Goal: Task Accomplishment & Management: Manage account settings

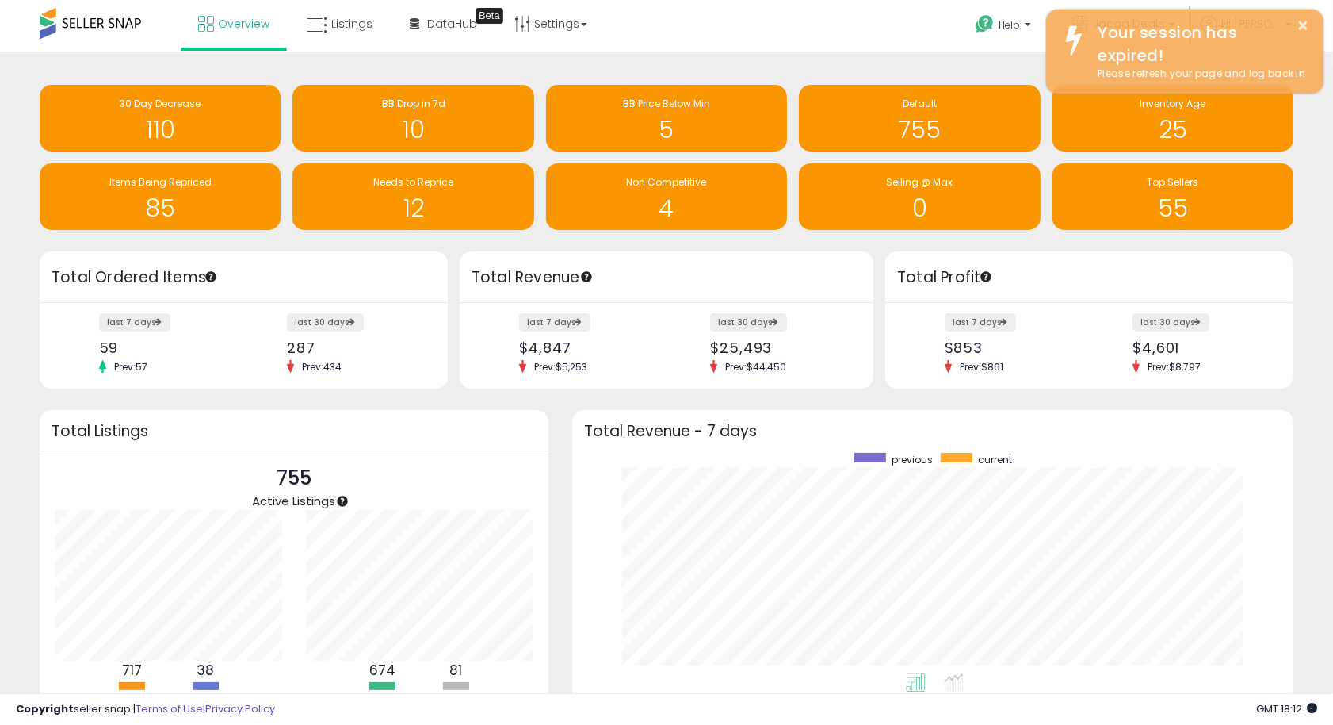
scroll to position [220, 691]
click at [238, 27] on span "Overview" at bounding box center [244, 24] width 52 height 16
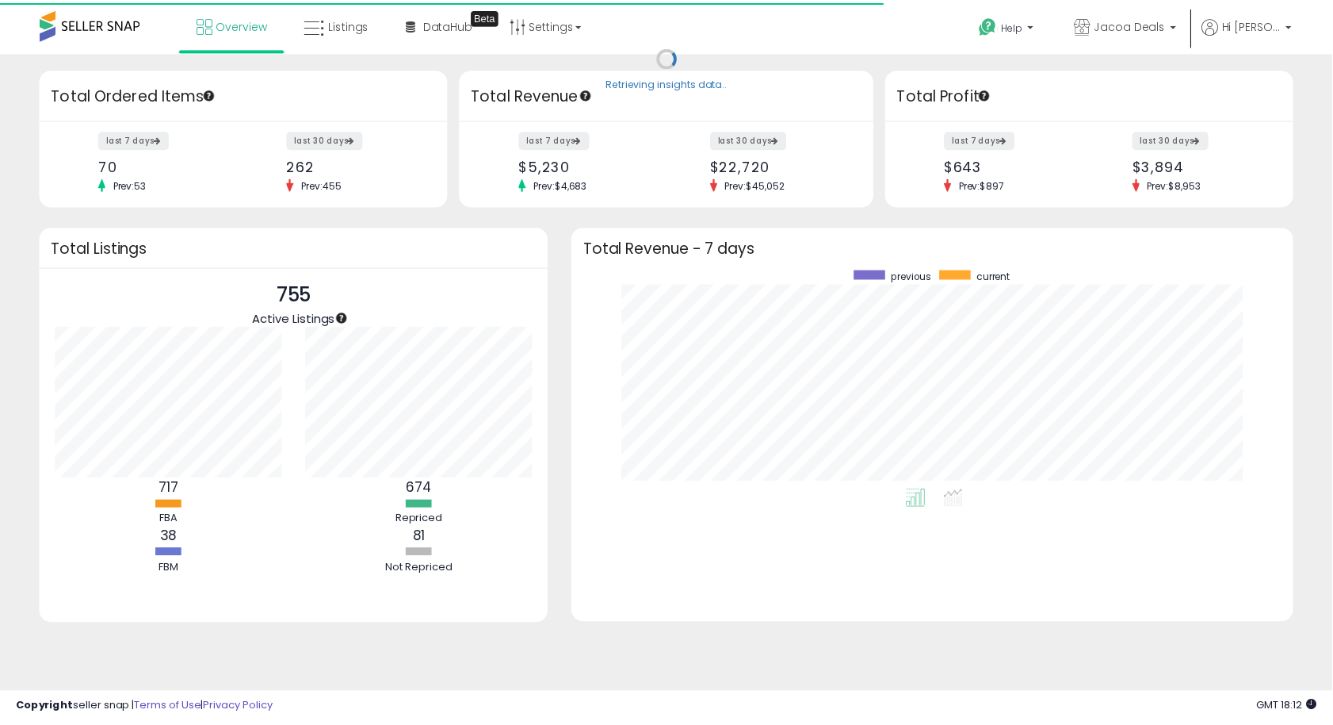
scroll to position [792579, 792110]
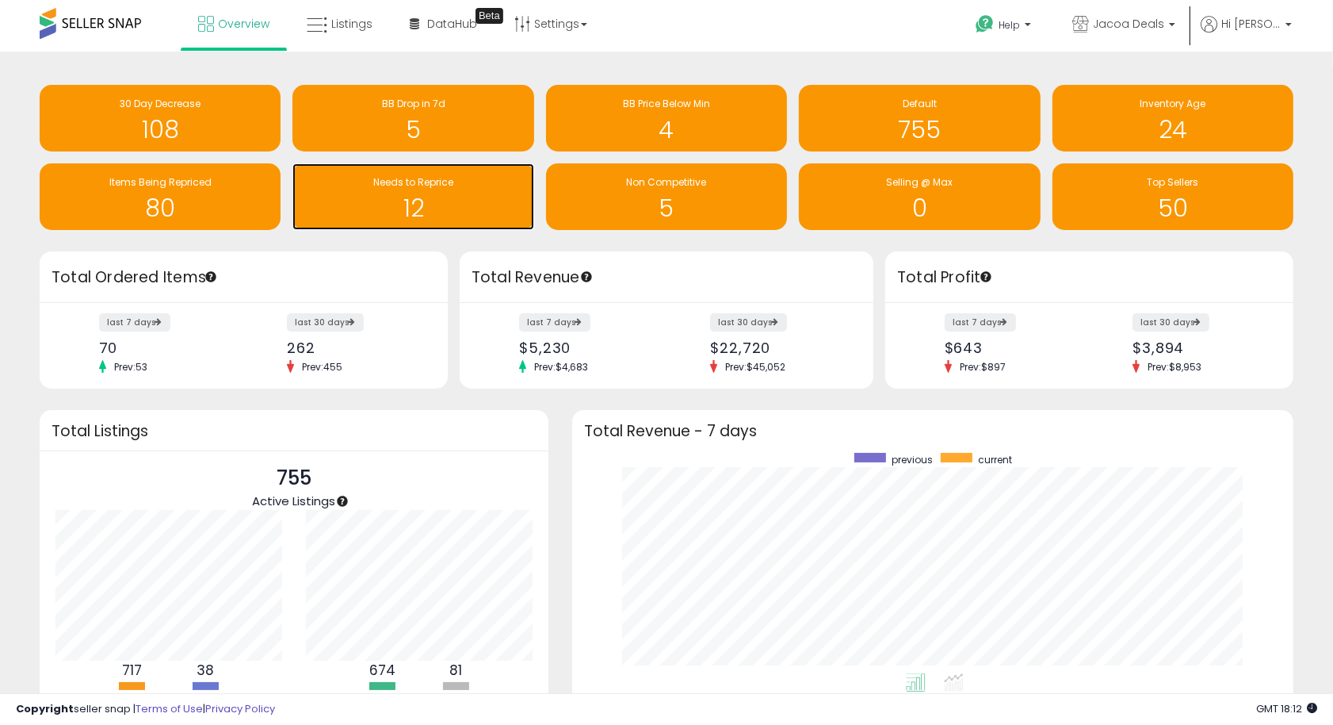
click at [477, 208] on h1 "12" at bounding box center [412, 208] width 225 height 26
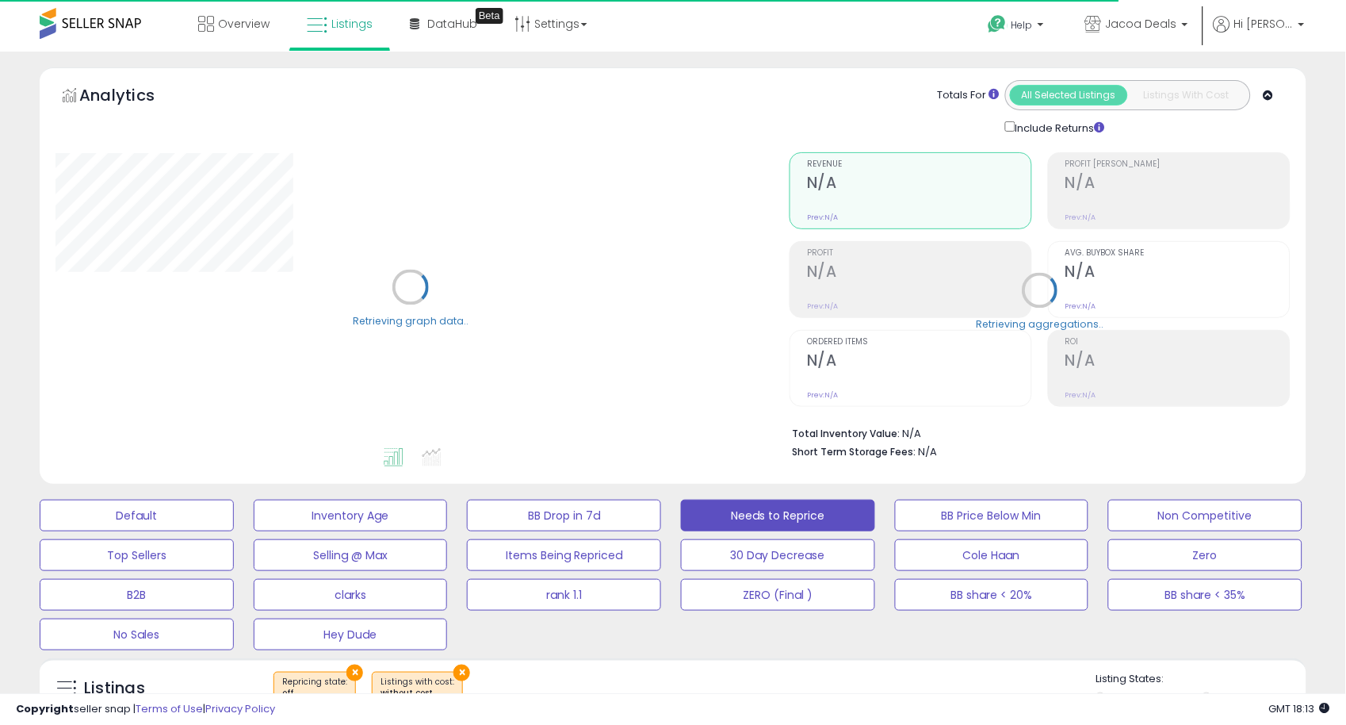
select select "**"
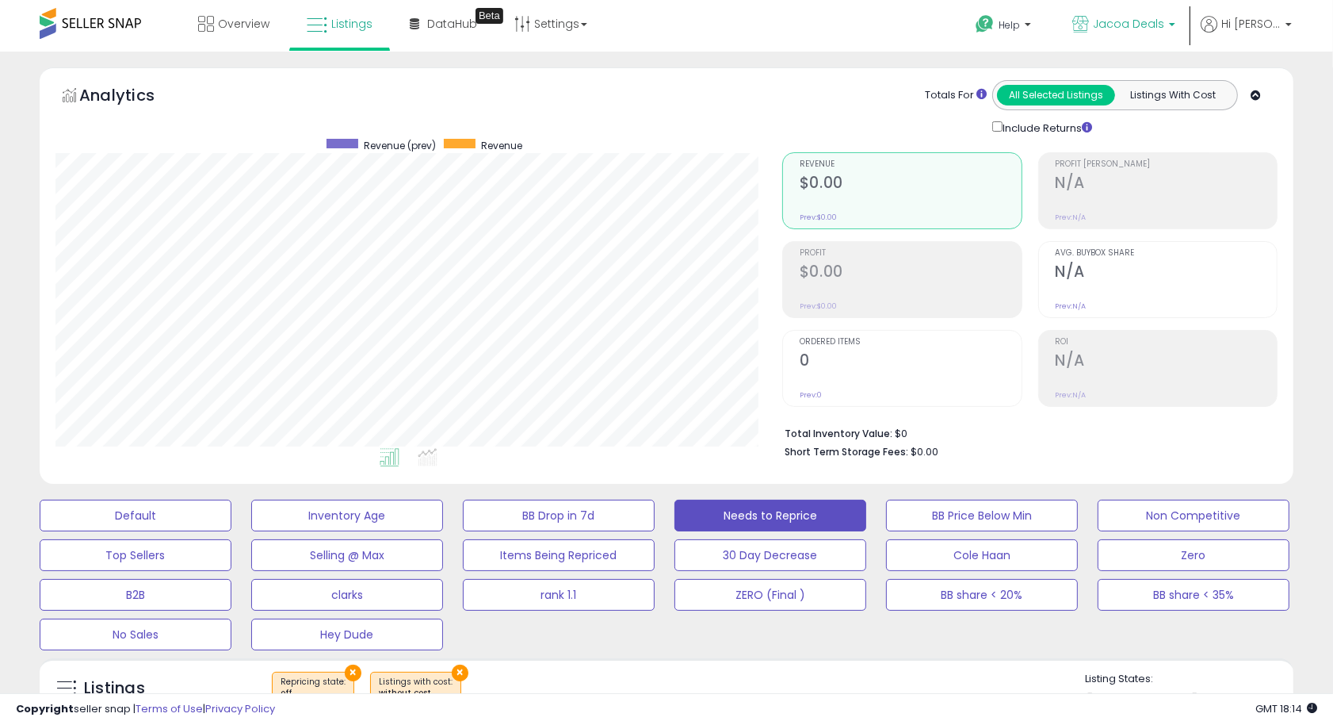
click at [1165, 26] on span "Jacoa Deals" at bounding box center [1128, 24] width 71 height 16
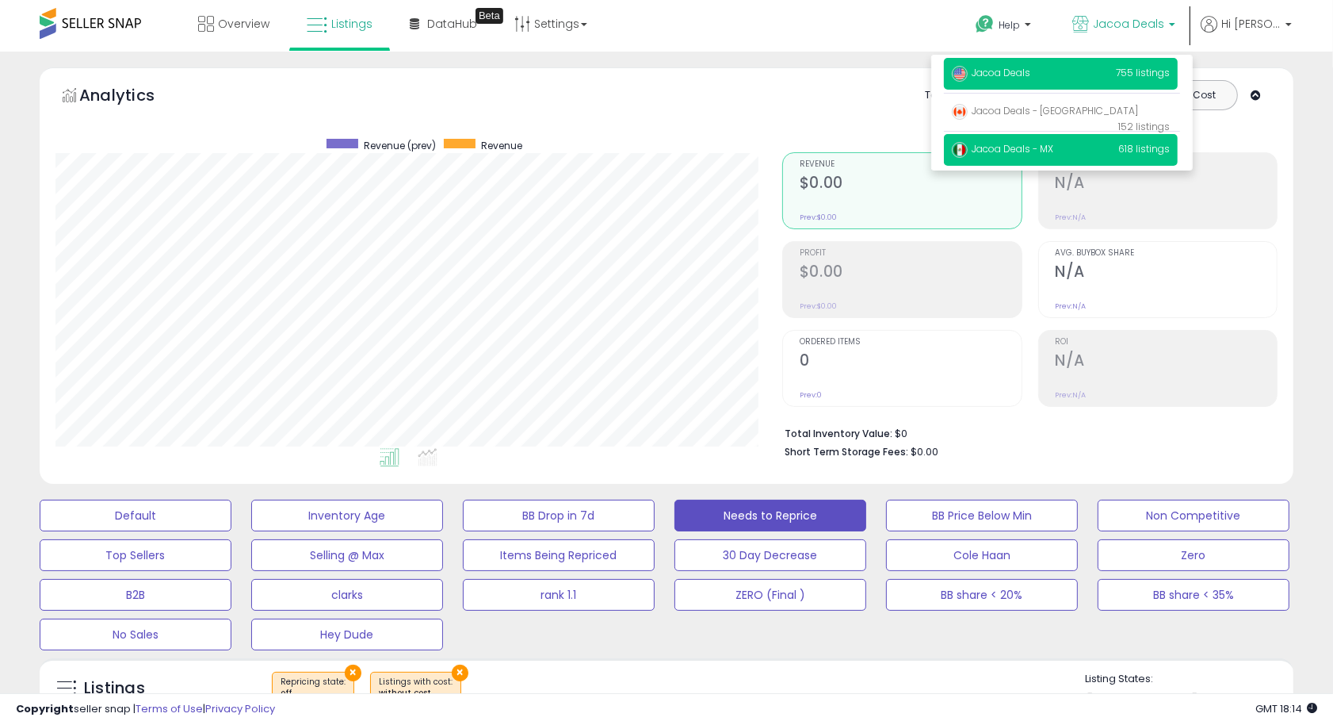
click at [1054, 149] on span "Jacoa Deals - MX" at bounding box center [1002, 148] width 101 height 13
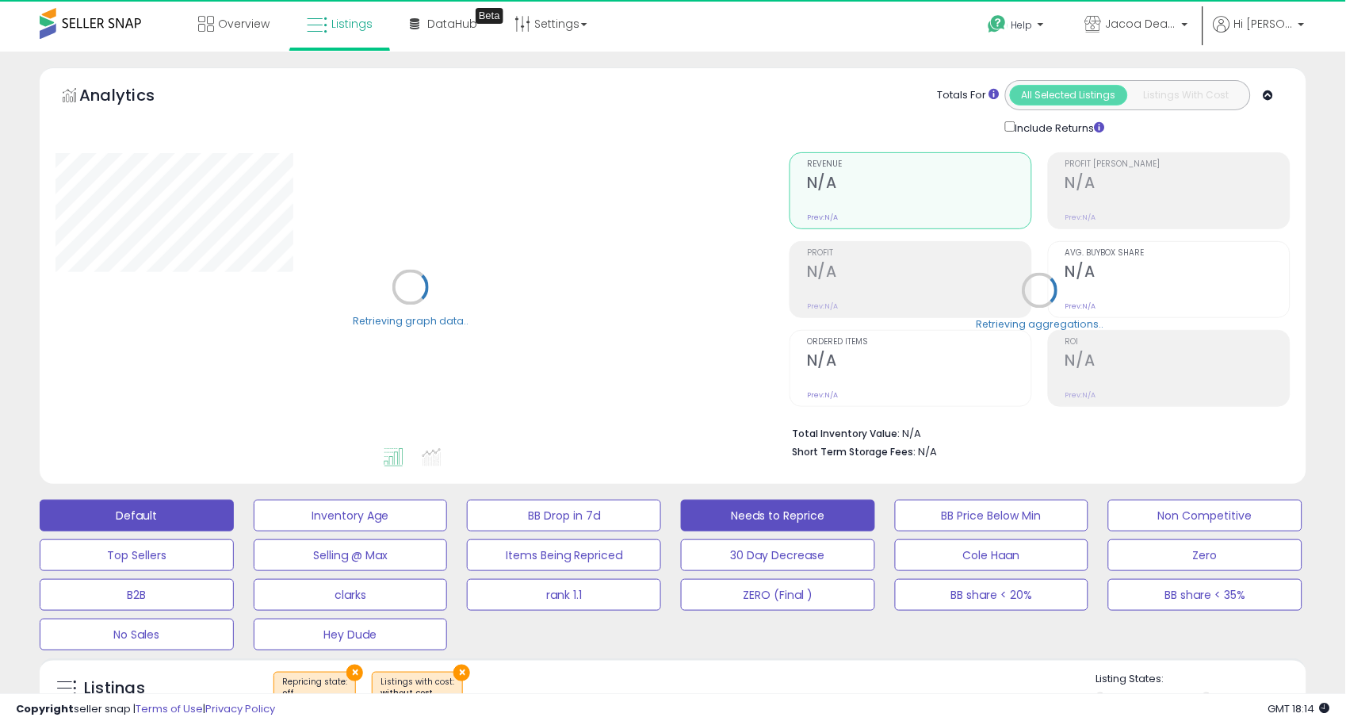
select select "**"
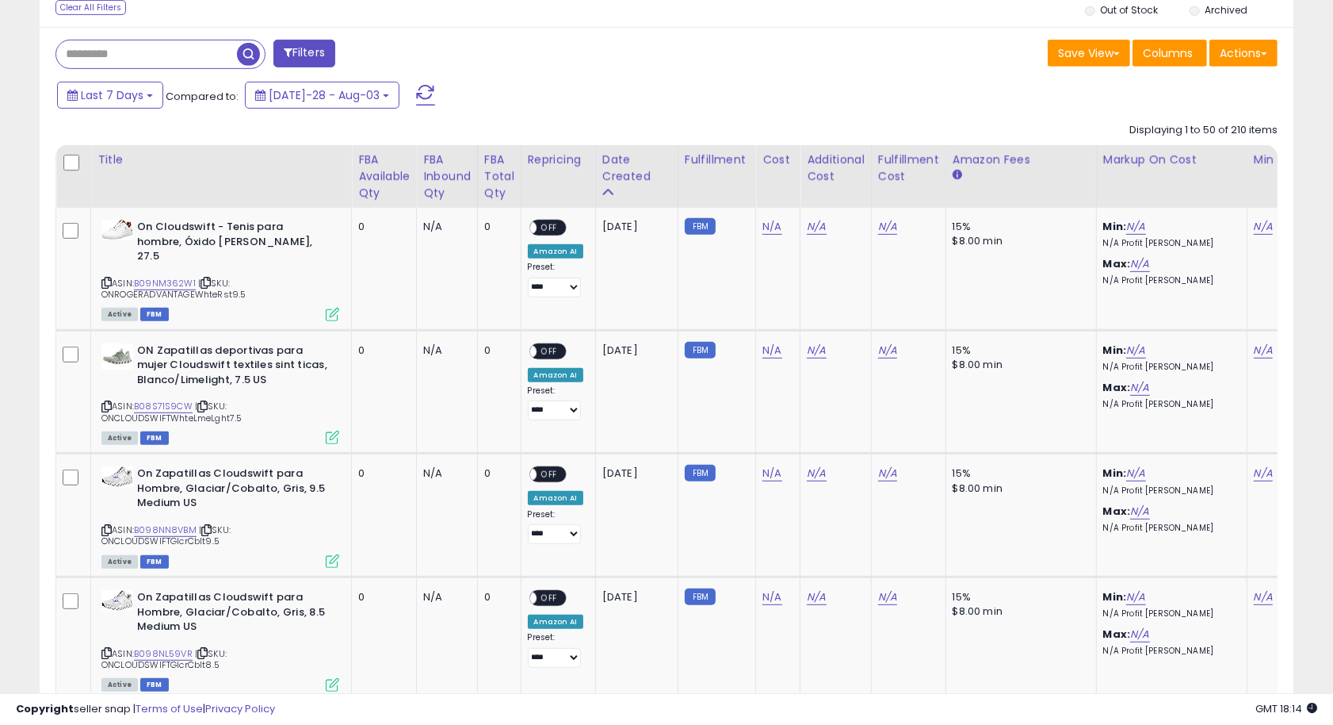
scroll to position [325, 727]
click at [557, 225] on span "OFF" at bounding box center [549, 227] width 25 height 13
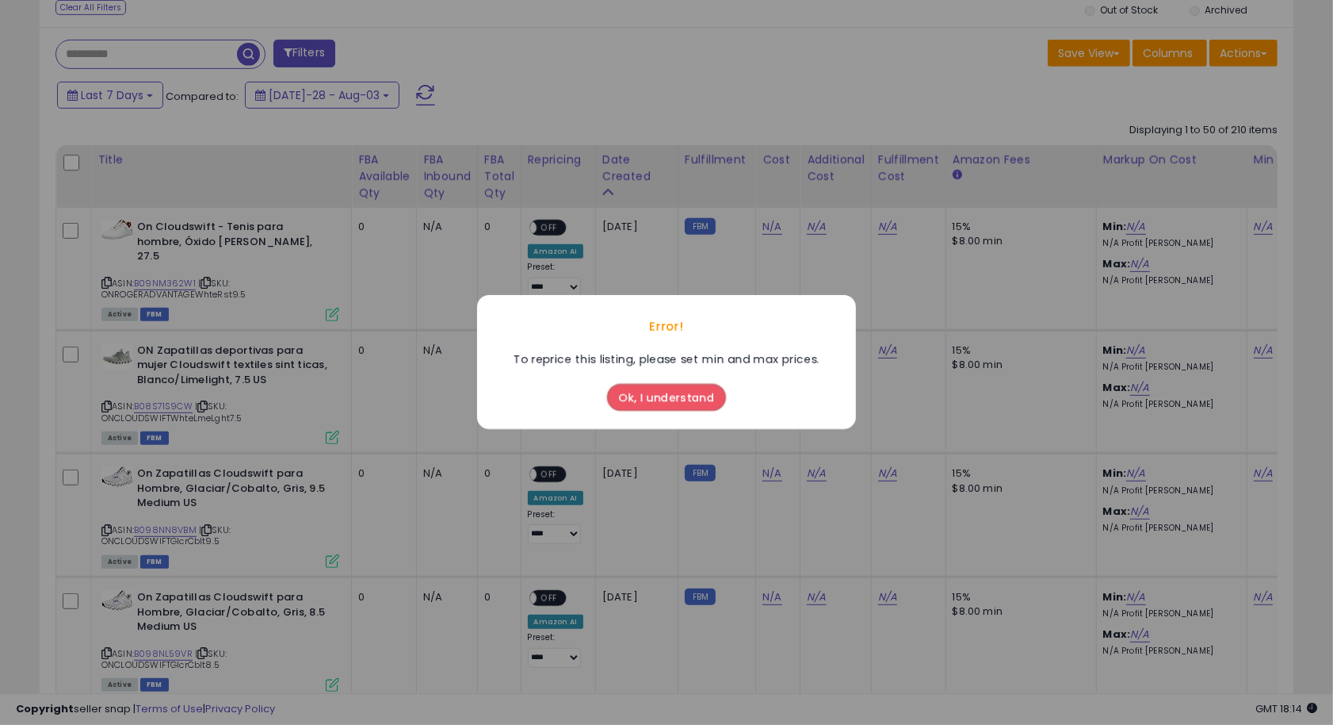
click at [667, 400] on button "Ok, I understand" at bounding box center [666, 398] width 119 height 27
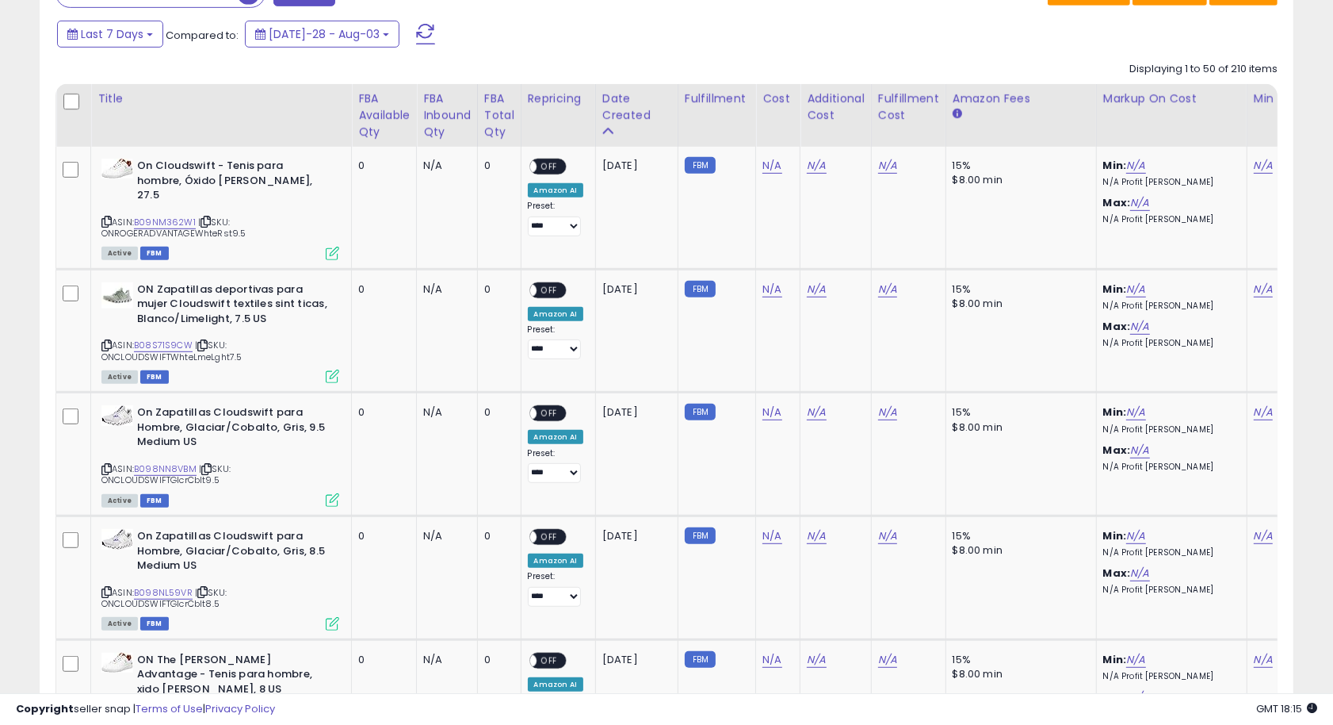
scroll to position [528, 0]
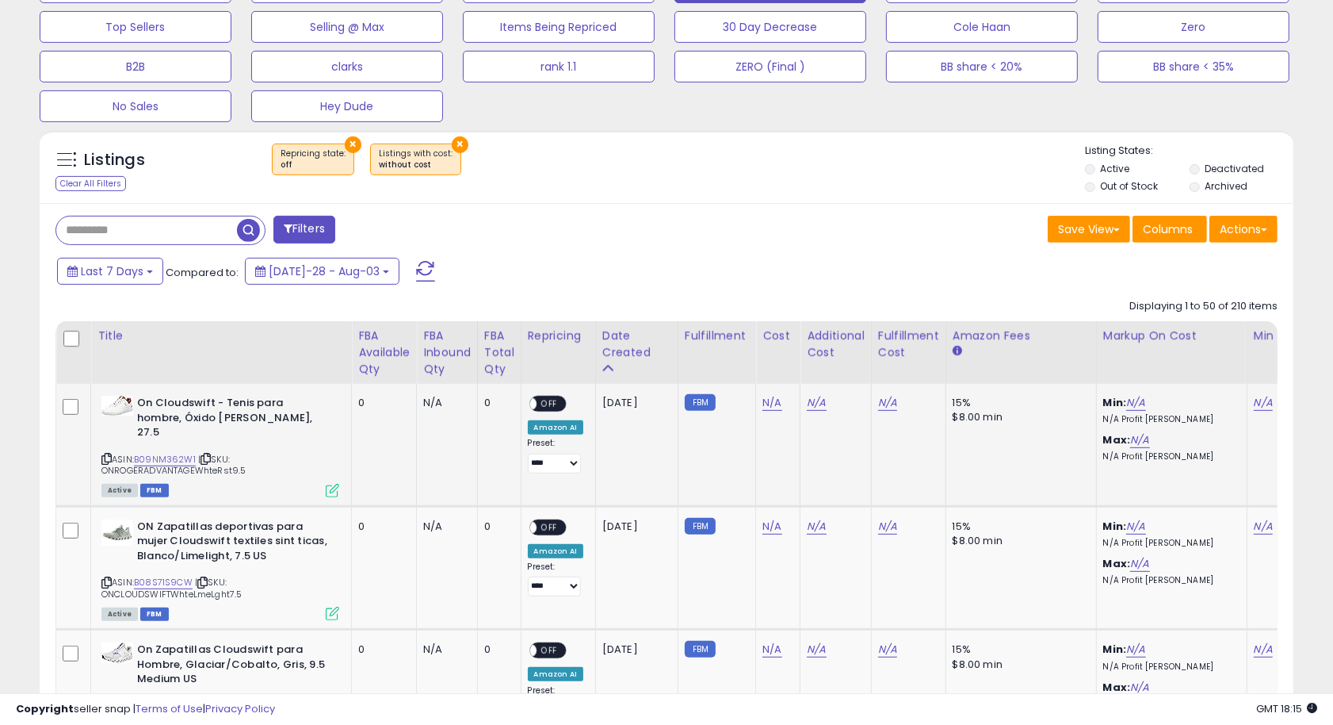
click at [551, 404] on span "OFF" at bounding box center [549, 403] width 25 height 13
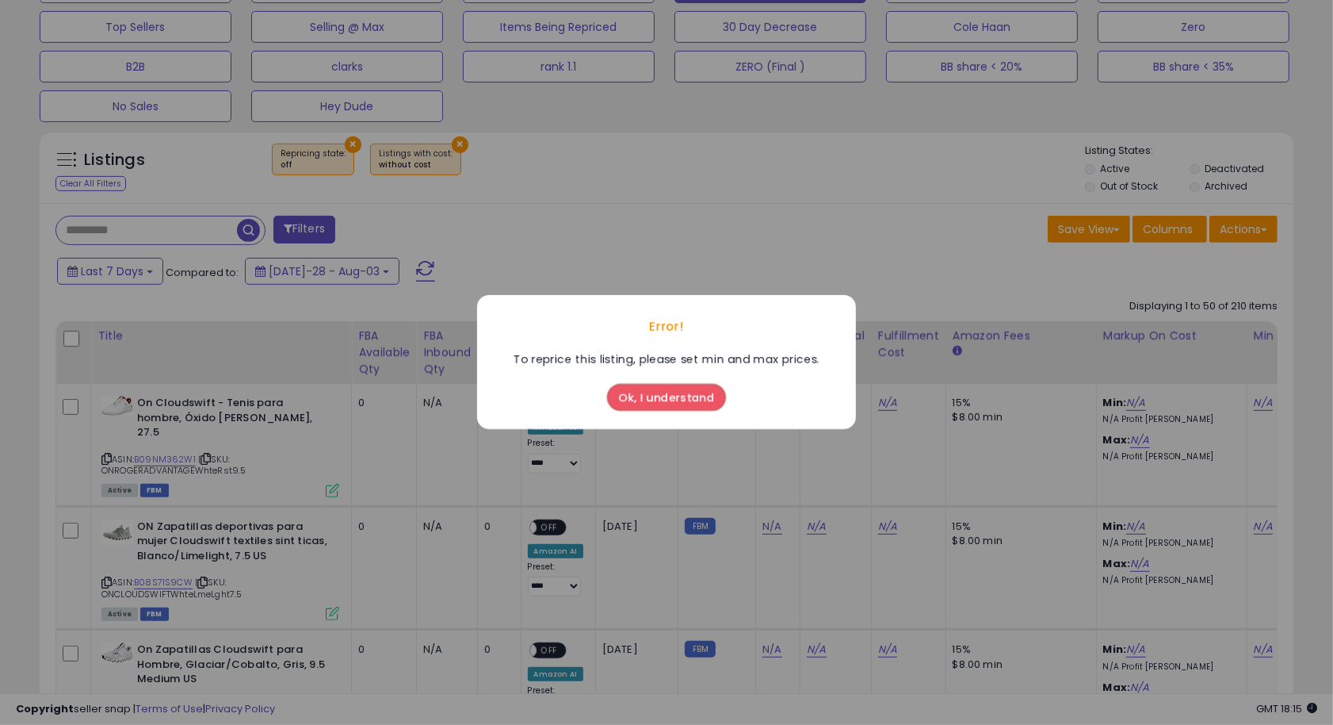
click at [668, 397] on button "Ok, I understand" at bounding box center [666, 398] width 119 height 27
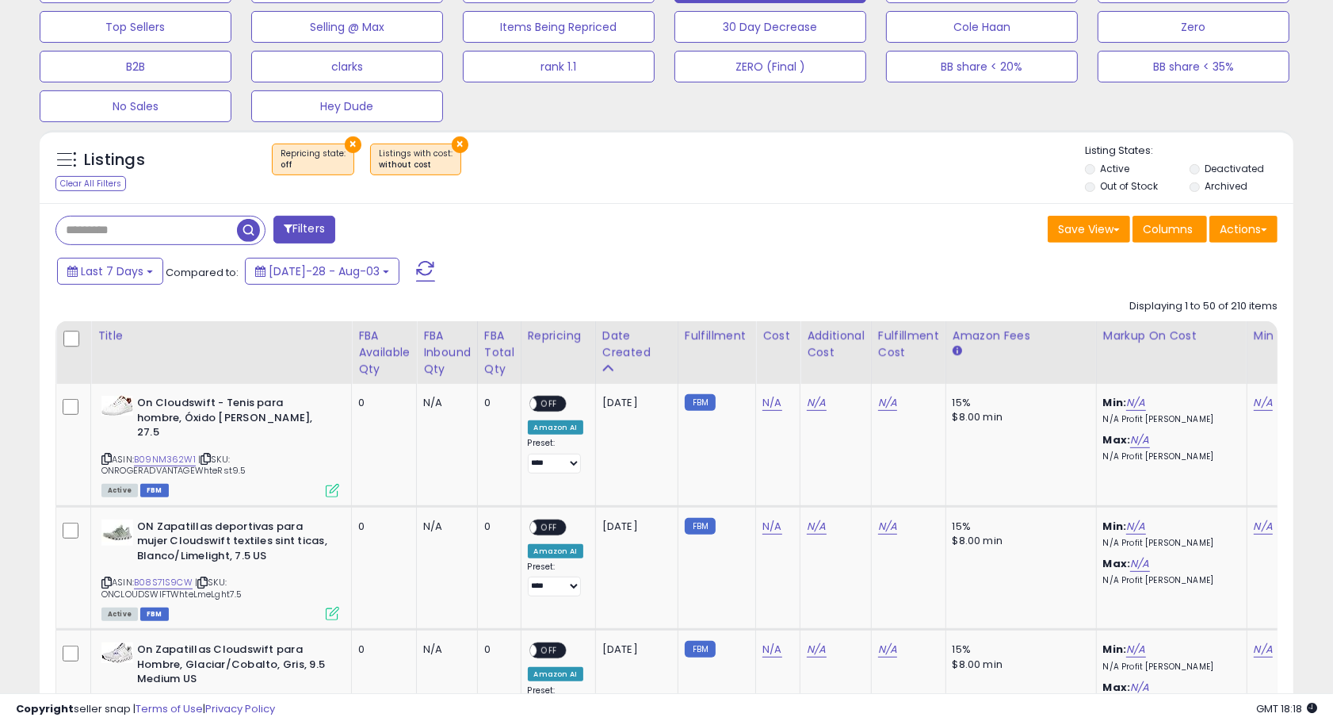
drag, startPoint x: 648, startPoint y: 423, endPoint x: 721, endPoint y: 775, distance: 358.9
click at [656, 465] on td "2025-08-08" at bounding box center [636, 445] width 82 height 122
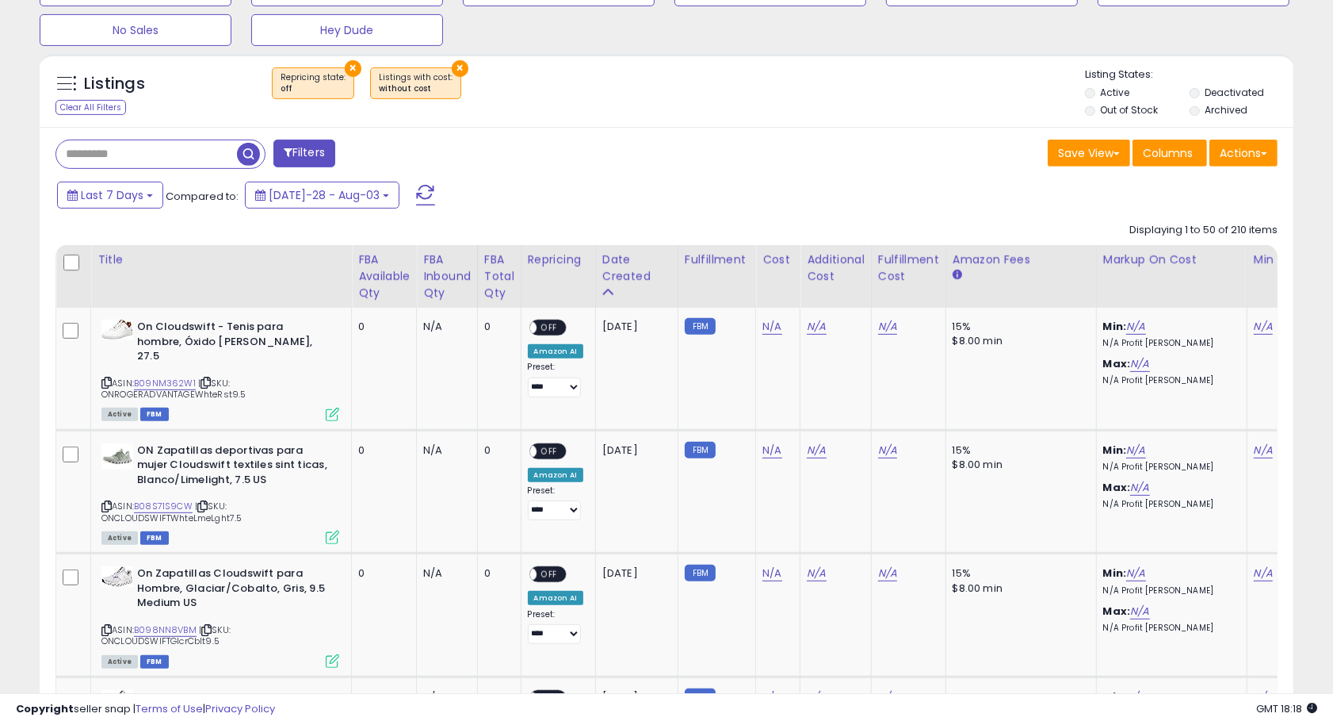
scroll to position [704, 0]
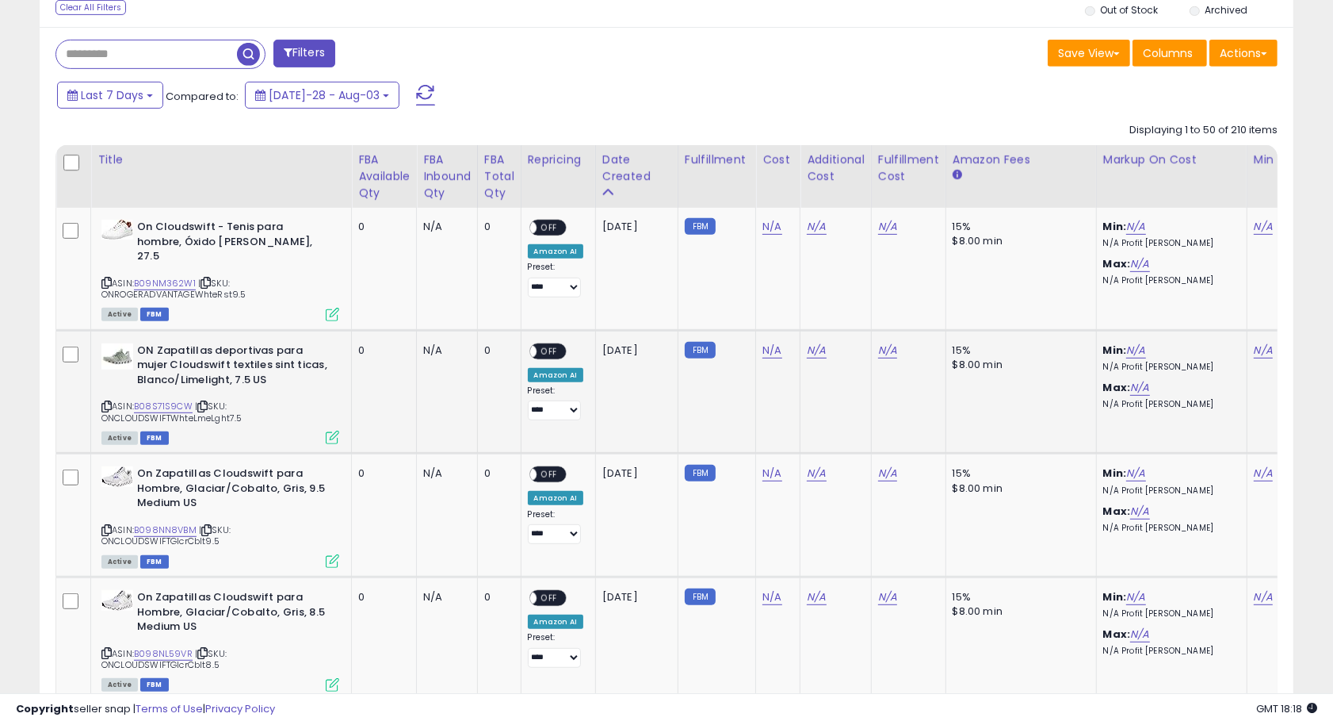
click at [553, 344] on span "OFF" at bounding box center [549, 350] width 25 height 13
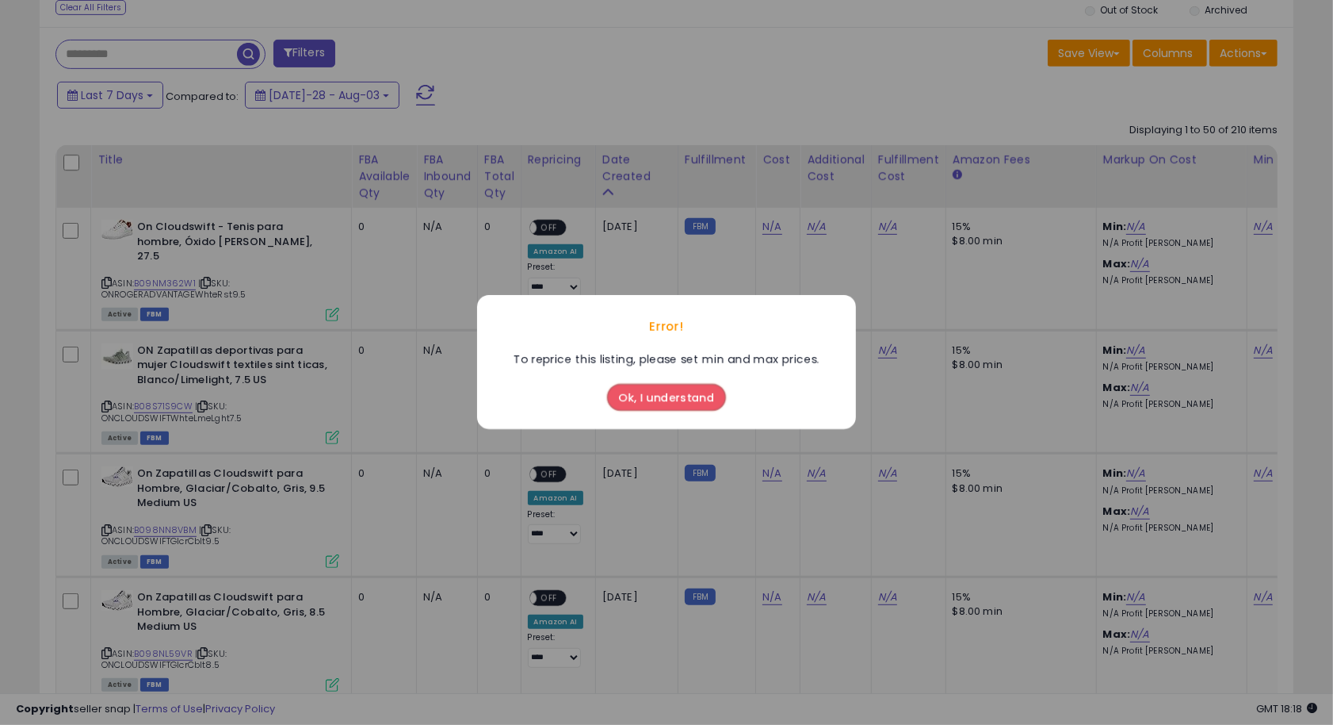
click at [666, 401] on button "Ok, I understand" at bounding box center [666, 398] width 119 height 27
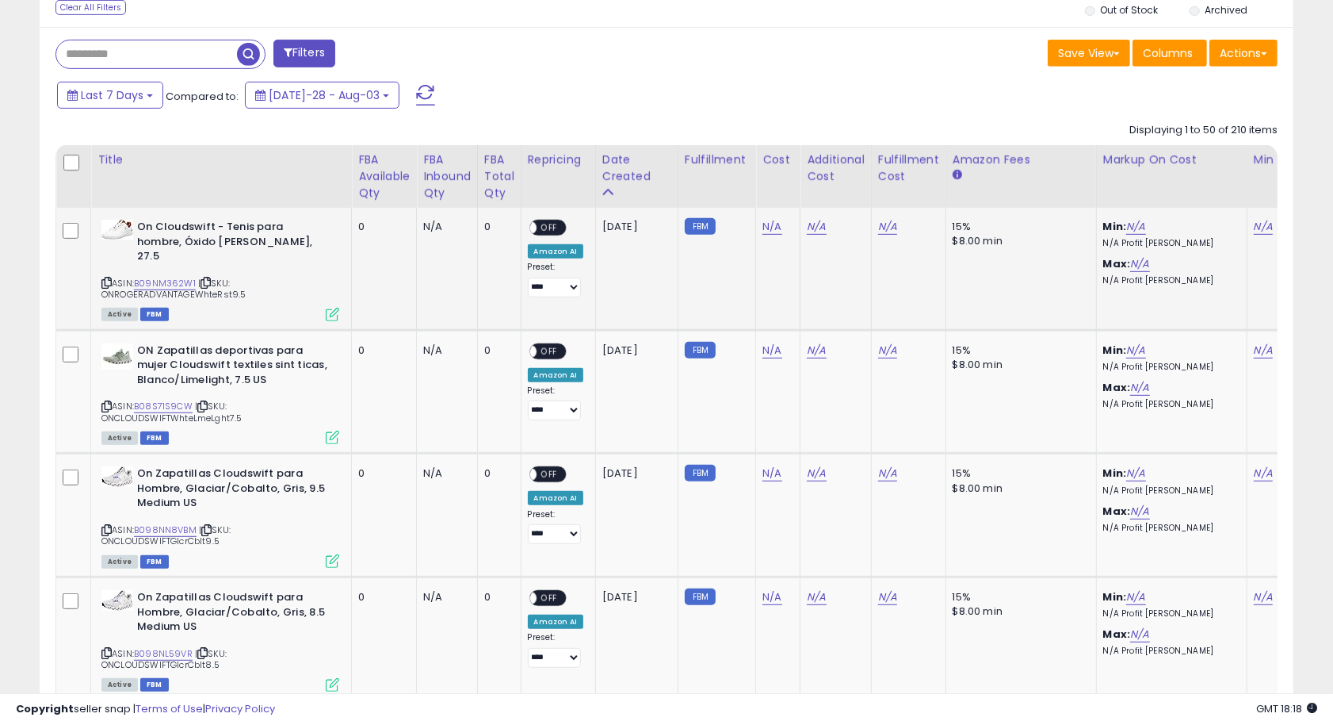
click at [547, 223] on span "OFF" at bounding box center [549, 227] width 25 height 13
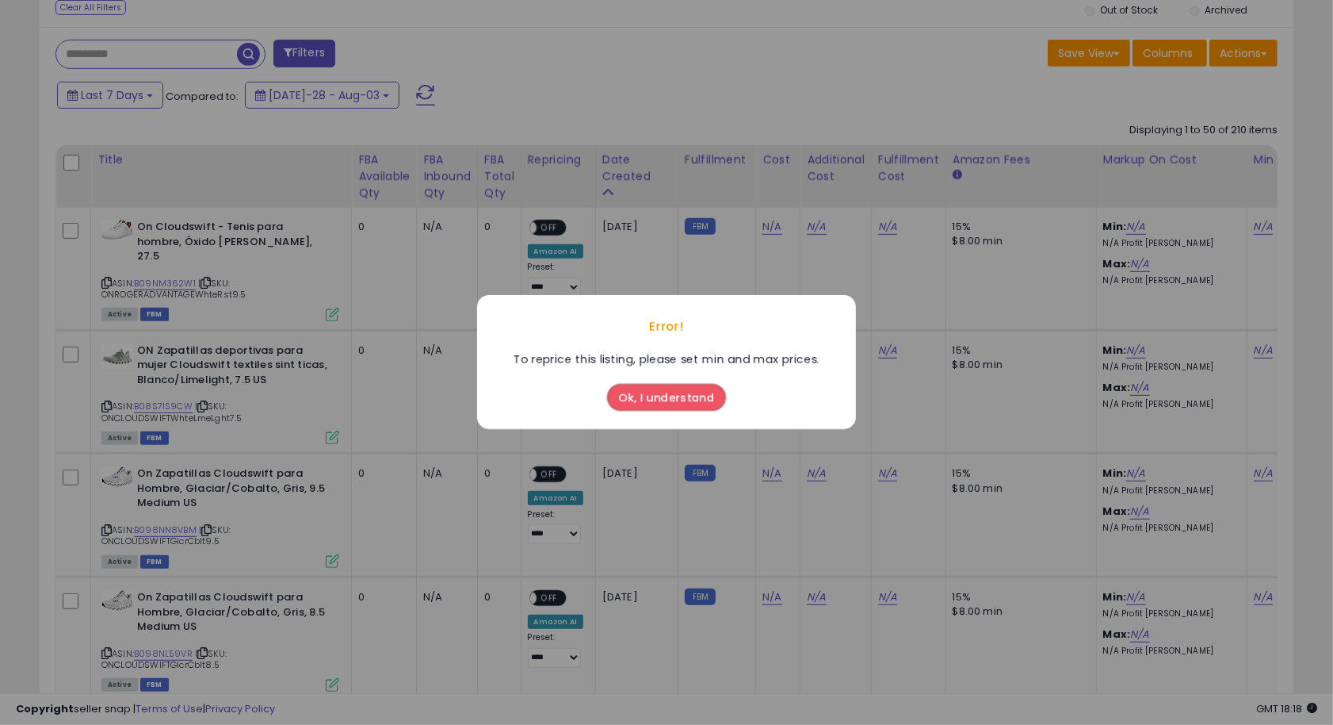
click at [683, 406] on button "Ok, I understand" at bounding box center [666, 398] width 119 height 27
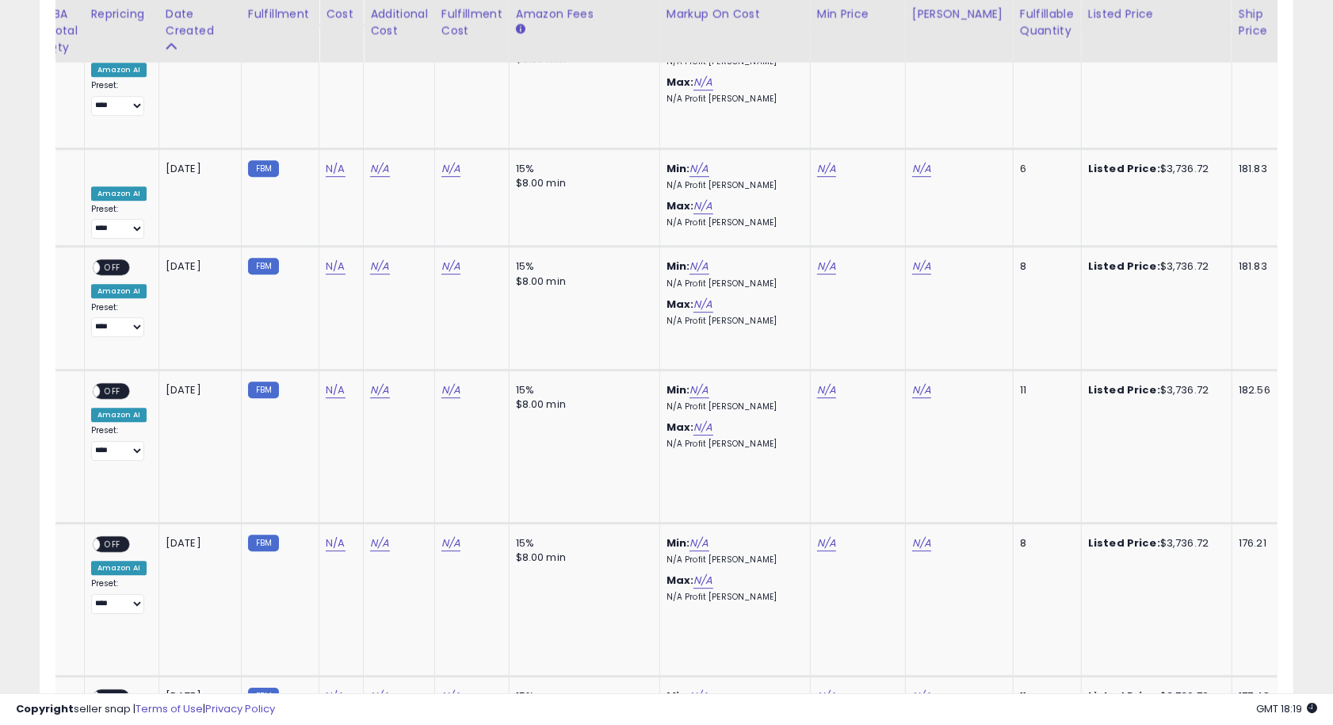
scroll to position [0, 396]
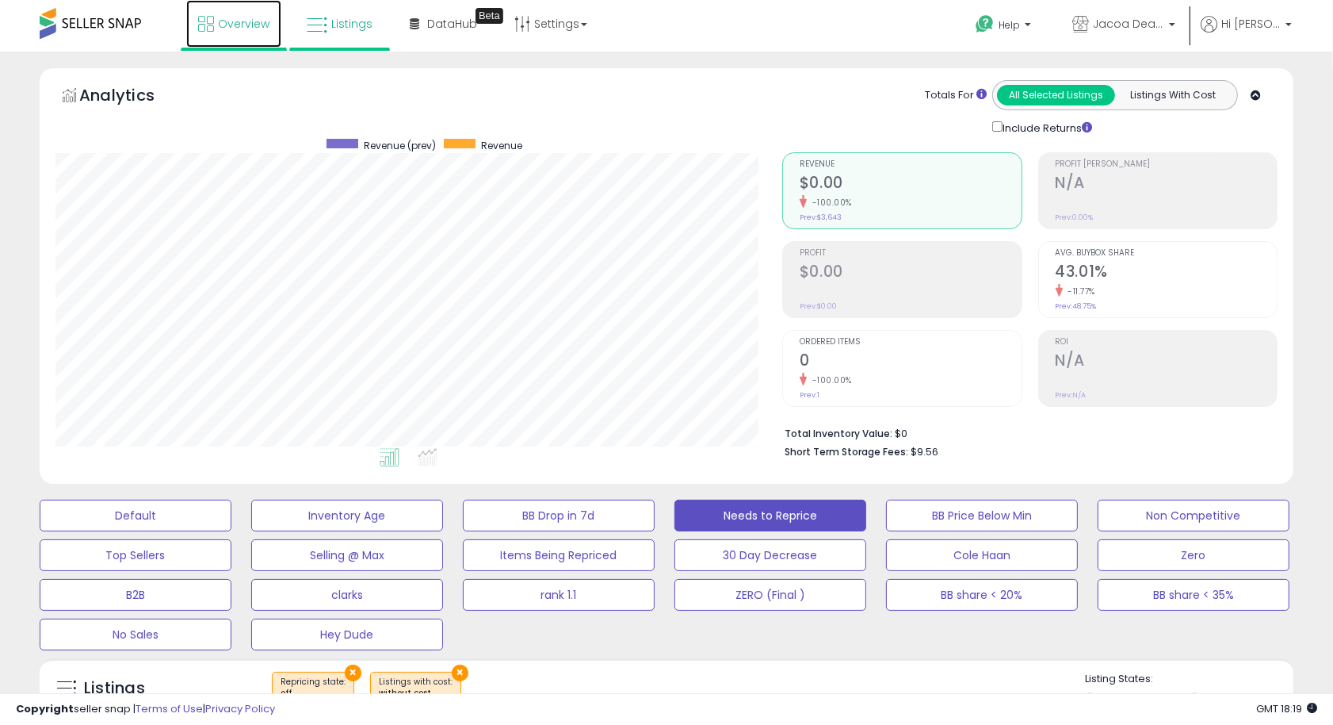
click at [239, 26] on span "Overview" at bounding box center [244, 24] width 52 height 16
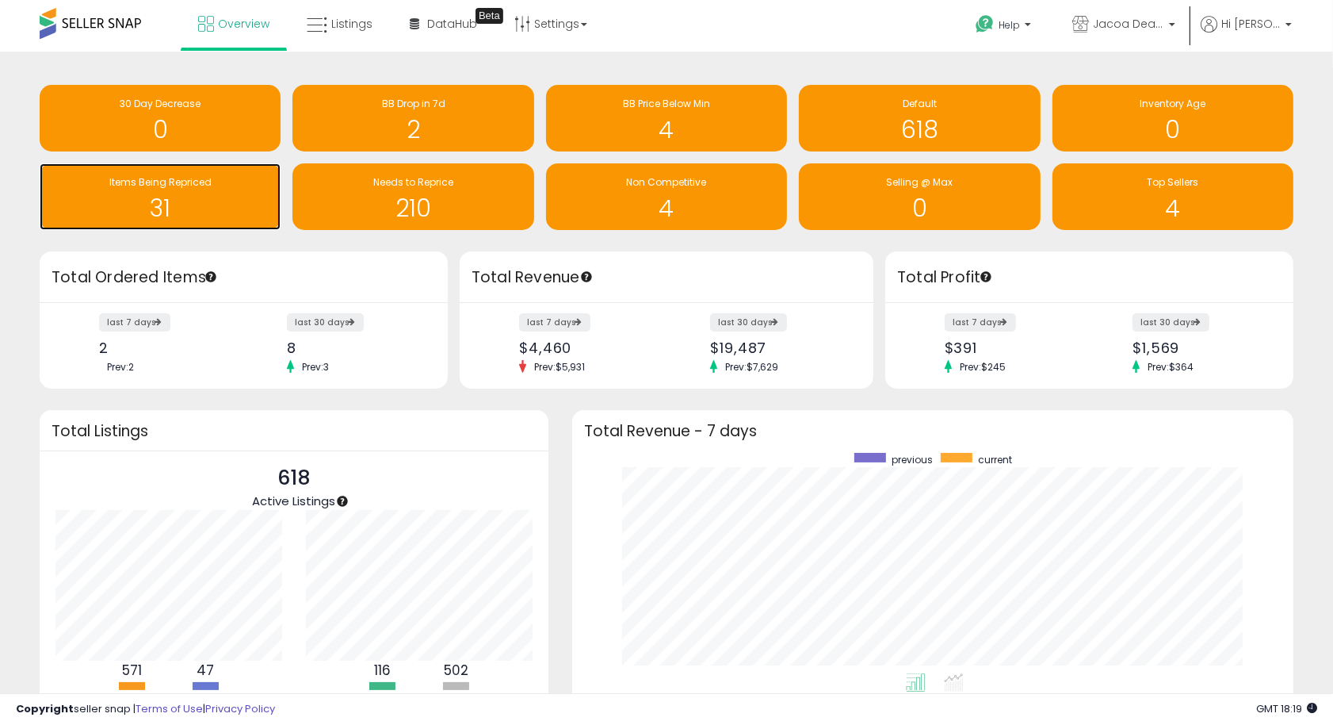
click at [201, 209] on h1 "31" at bounding box center [160, 208] width 225 height 26
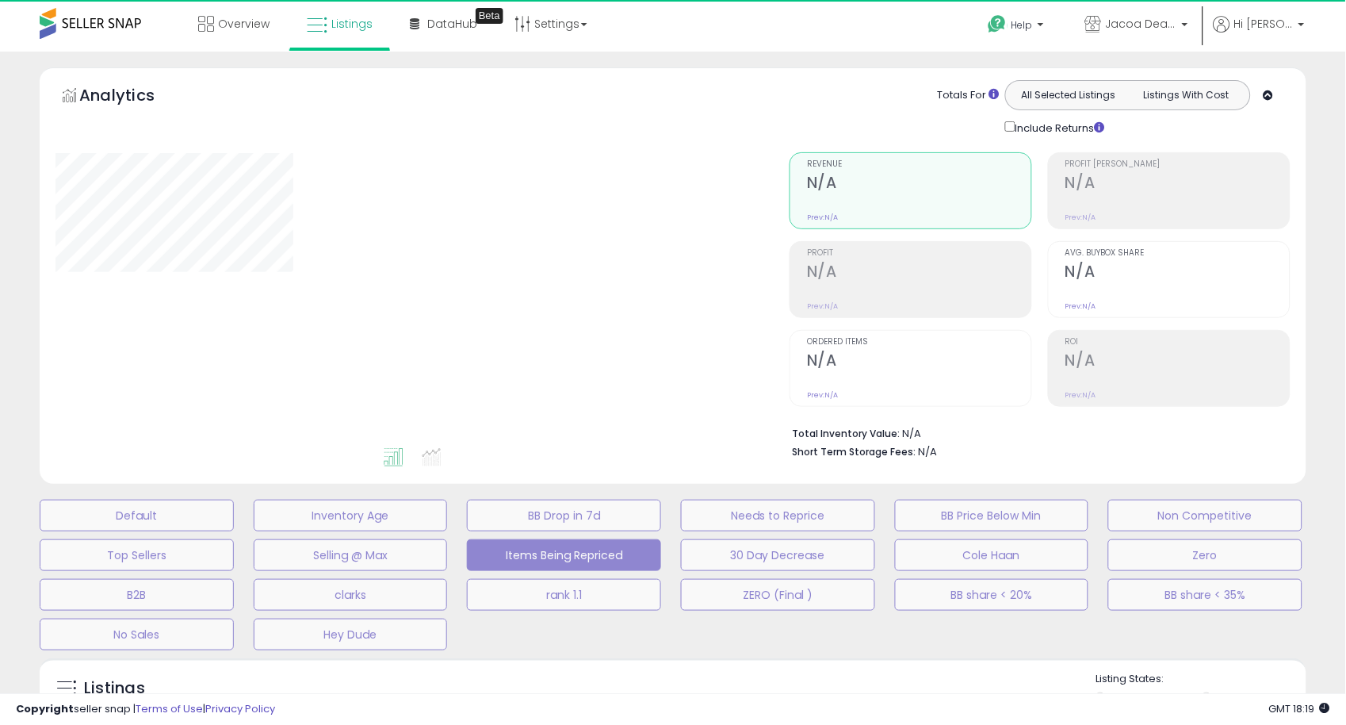
select select "**"
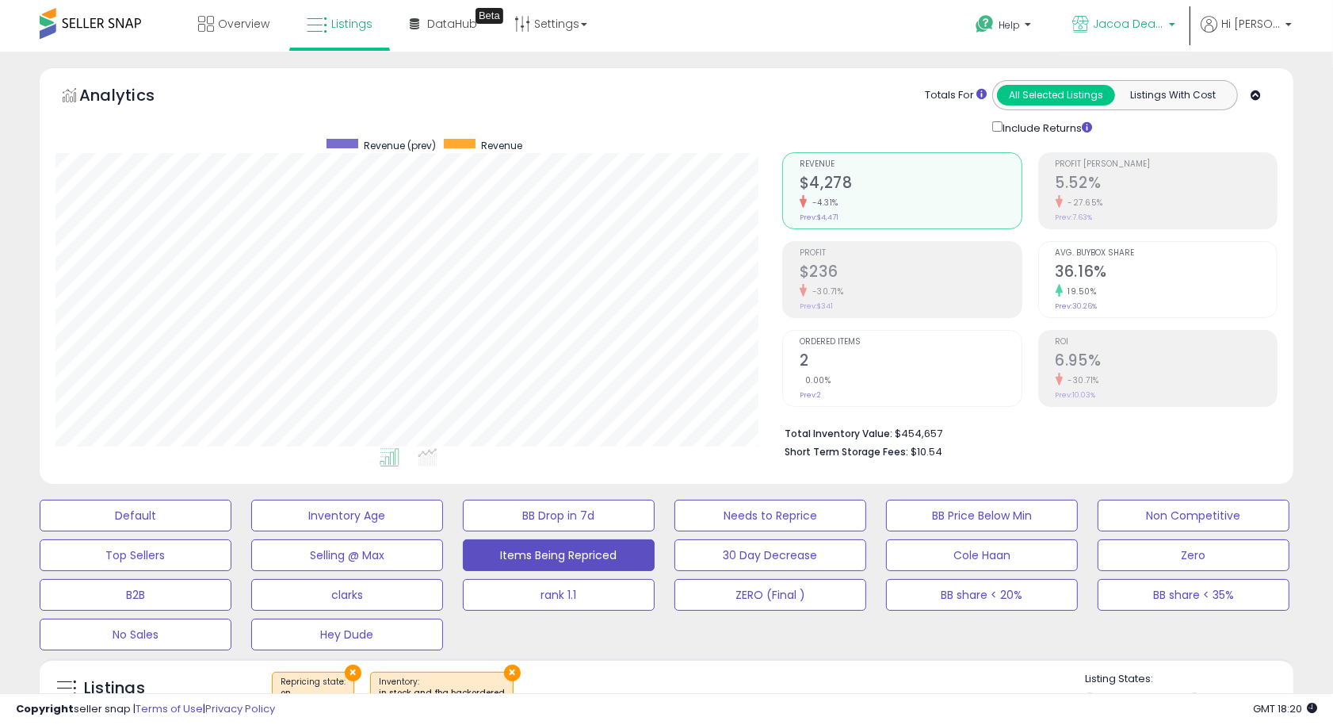
click at [1134, 26] on span "Jacoa Deals - MX" at bounding box center [1128, 24] width 71 height 16
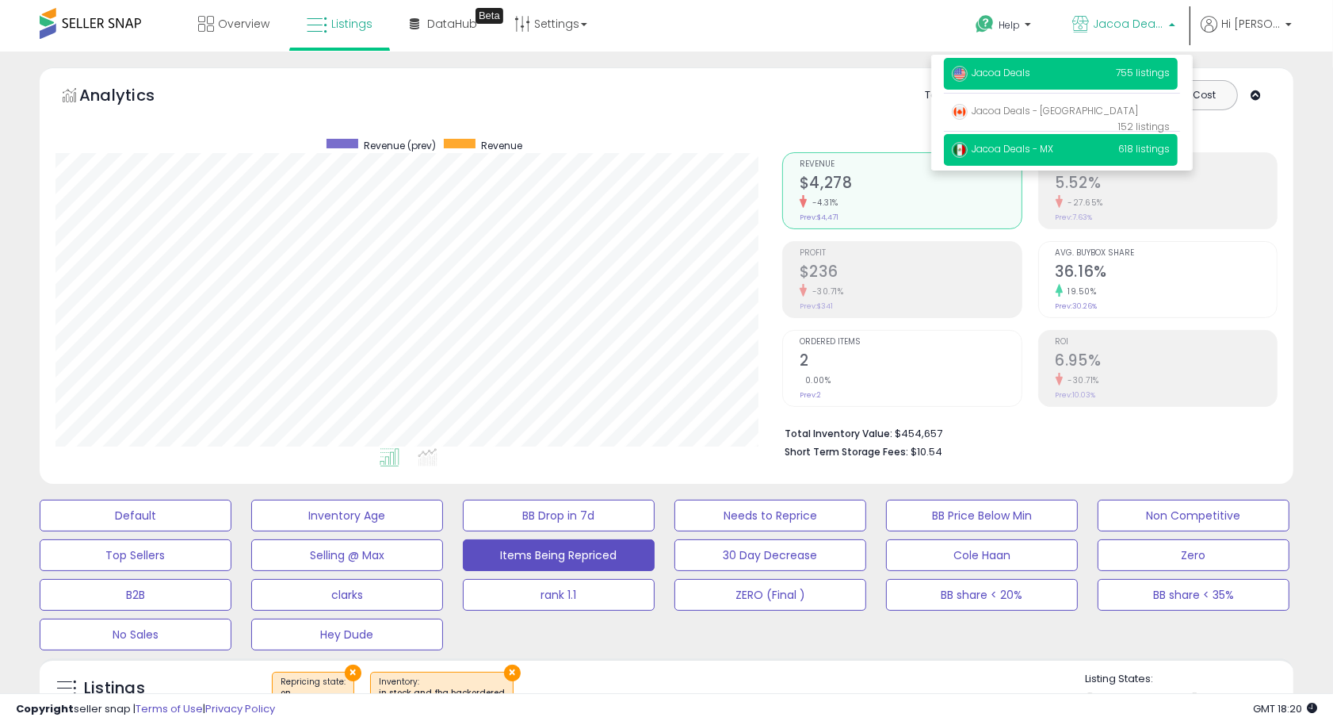
click at [1083, 79] on p "Jacoa Deals 755 listings" at bounding box center [1061, 74] width 234 height 32
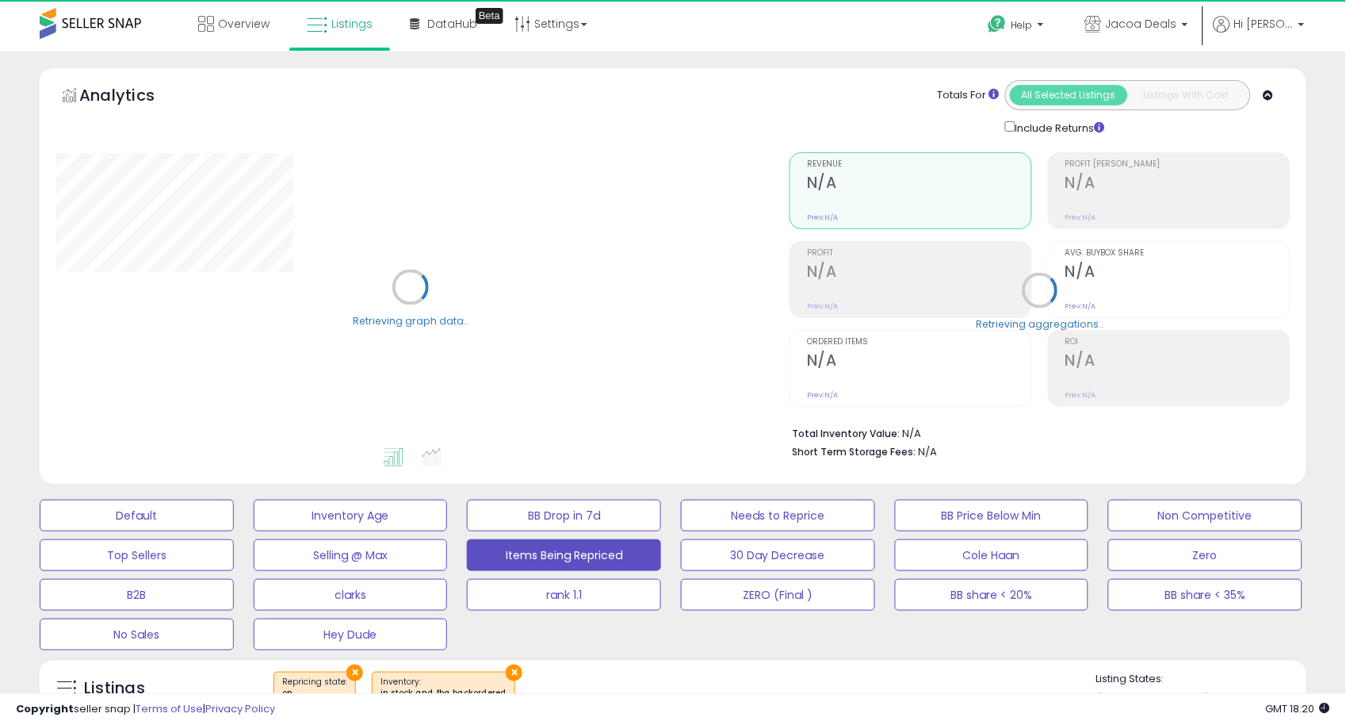
select select "**"
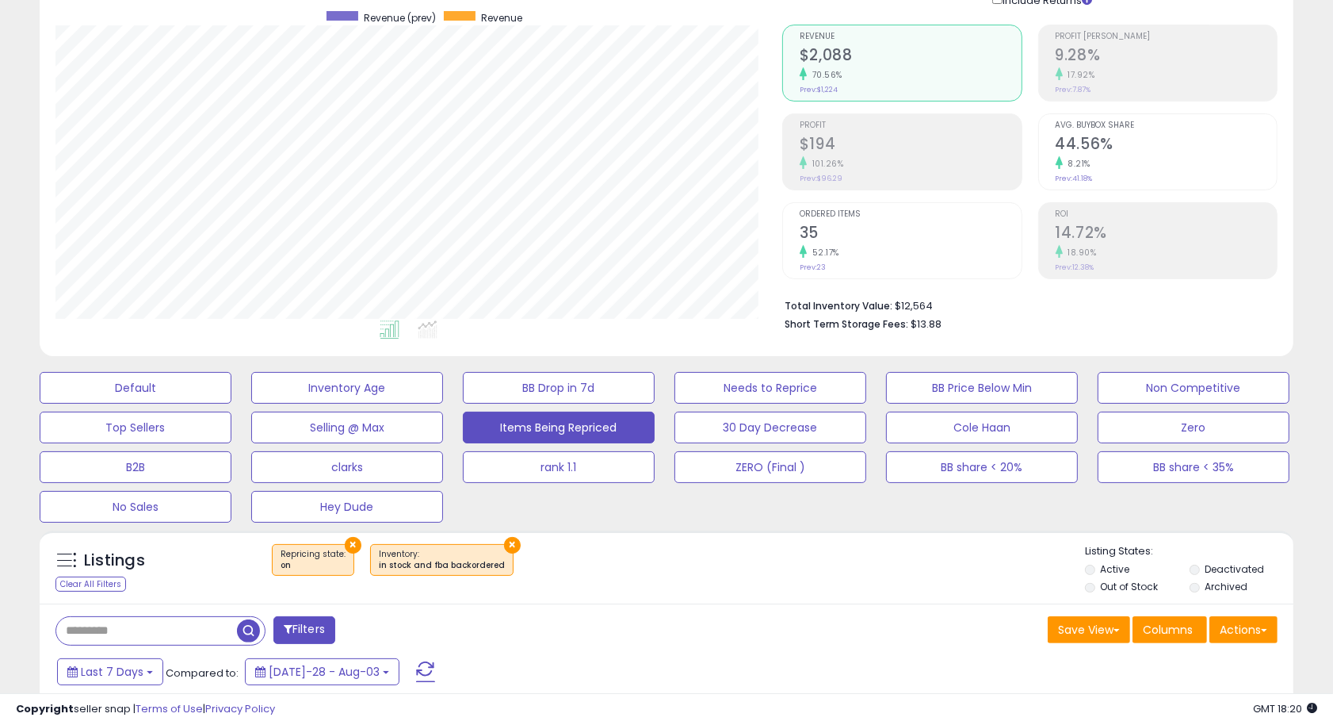
scroll to position [176, 0]
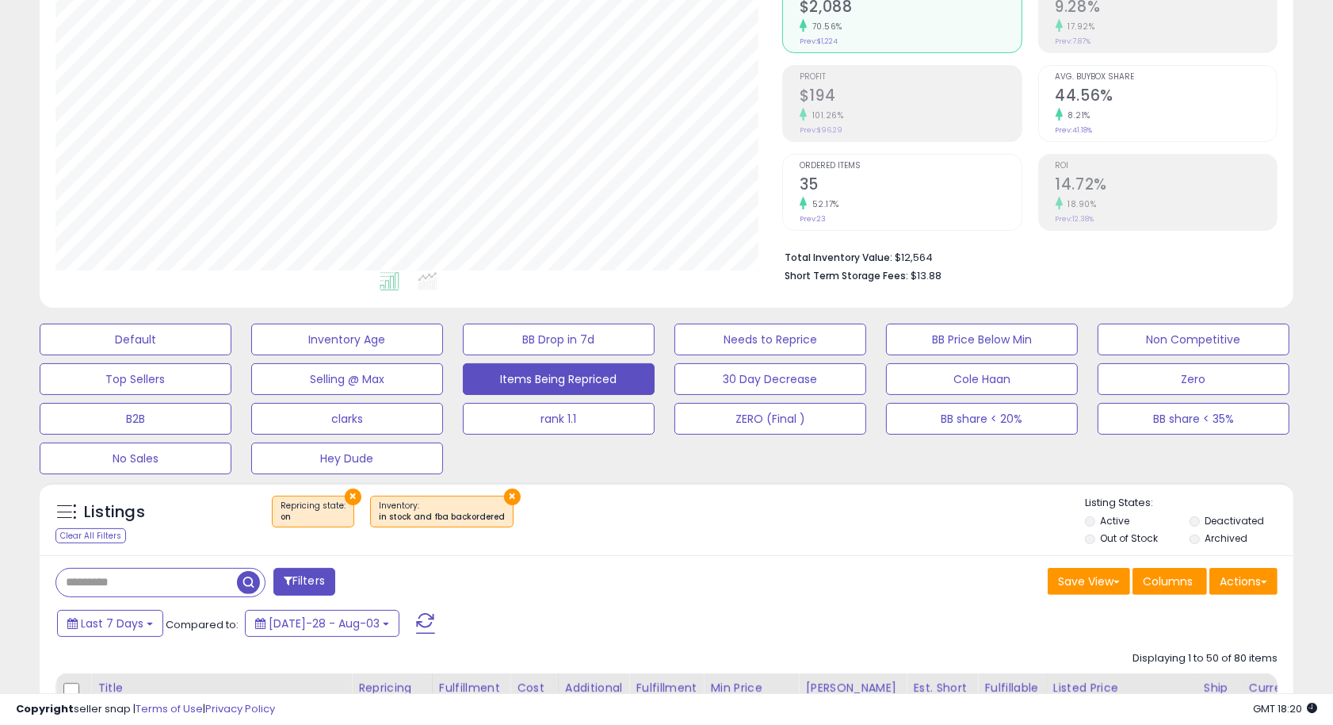
click at [504, 495] on button "×" at bounding box center [512, 496] width 17 height 17
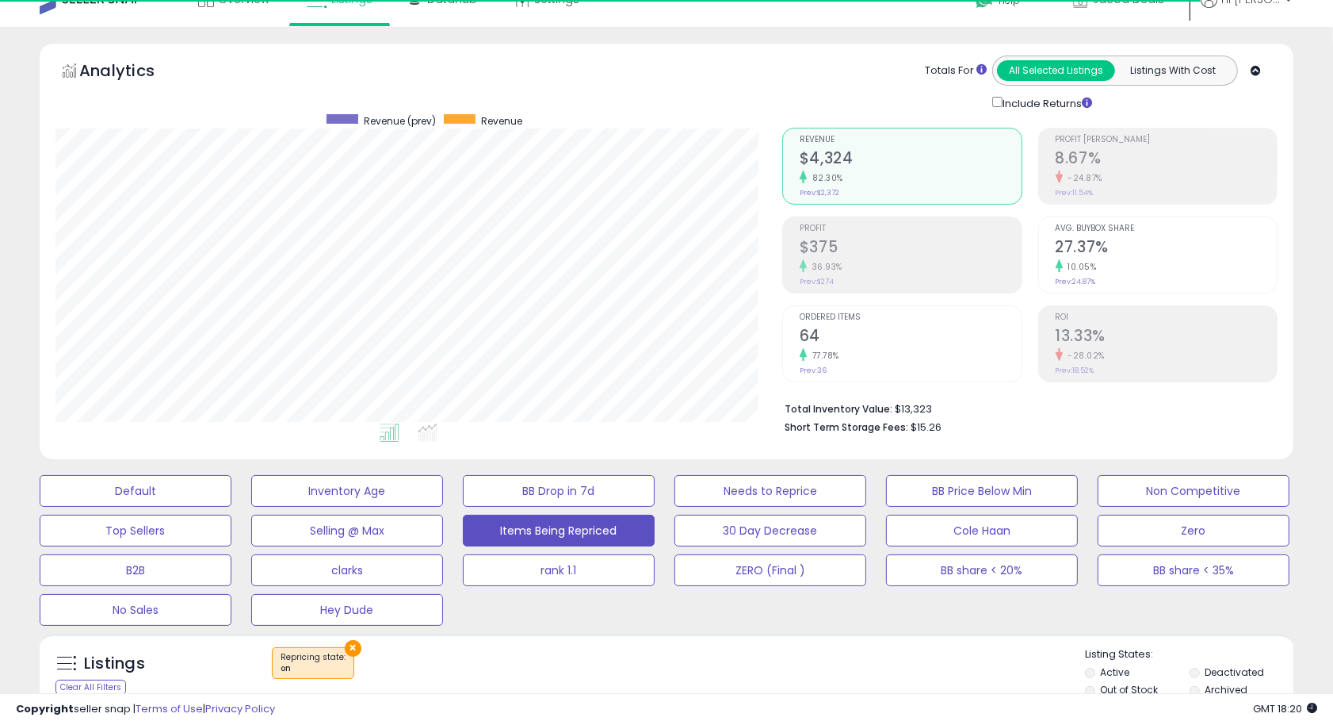
scroll to position [0, 0]
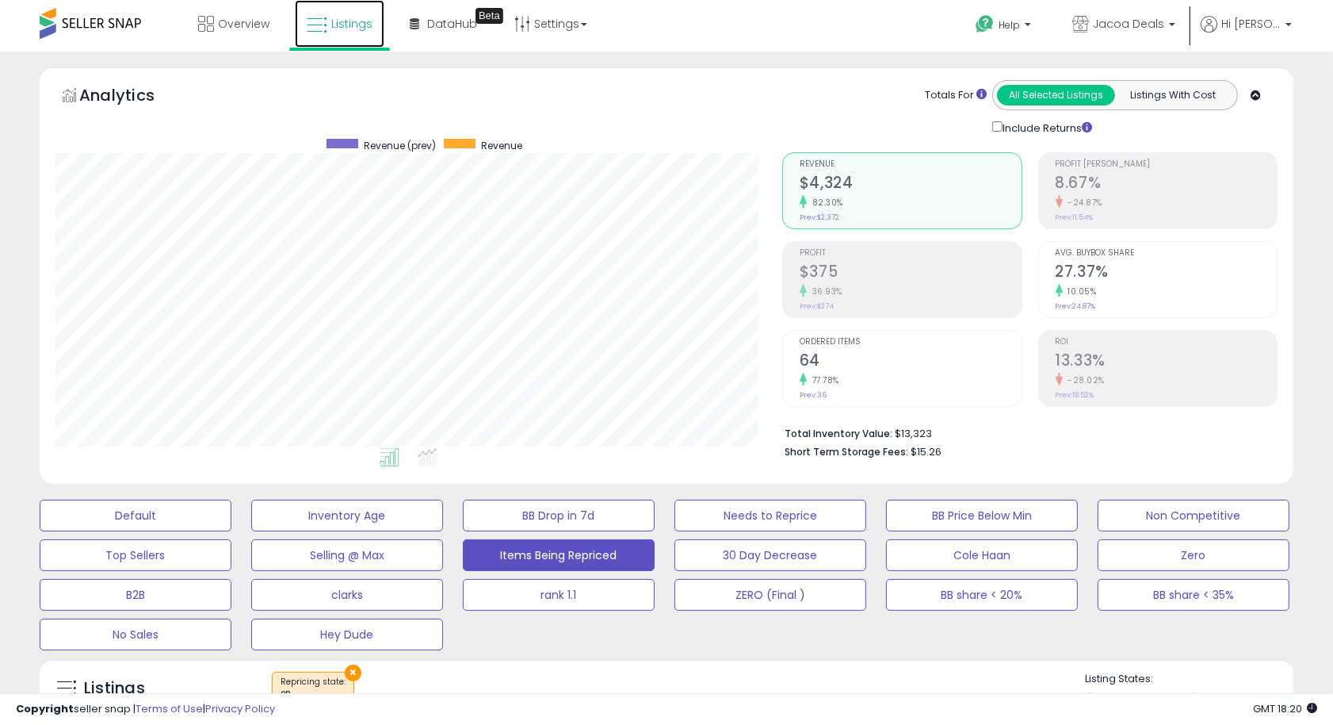
click at [342, 28] on span "Listings" at bounding box center [351, 24] width 41 height 16
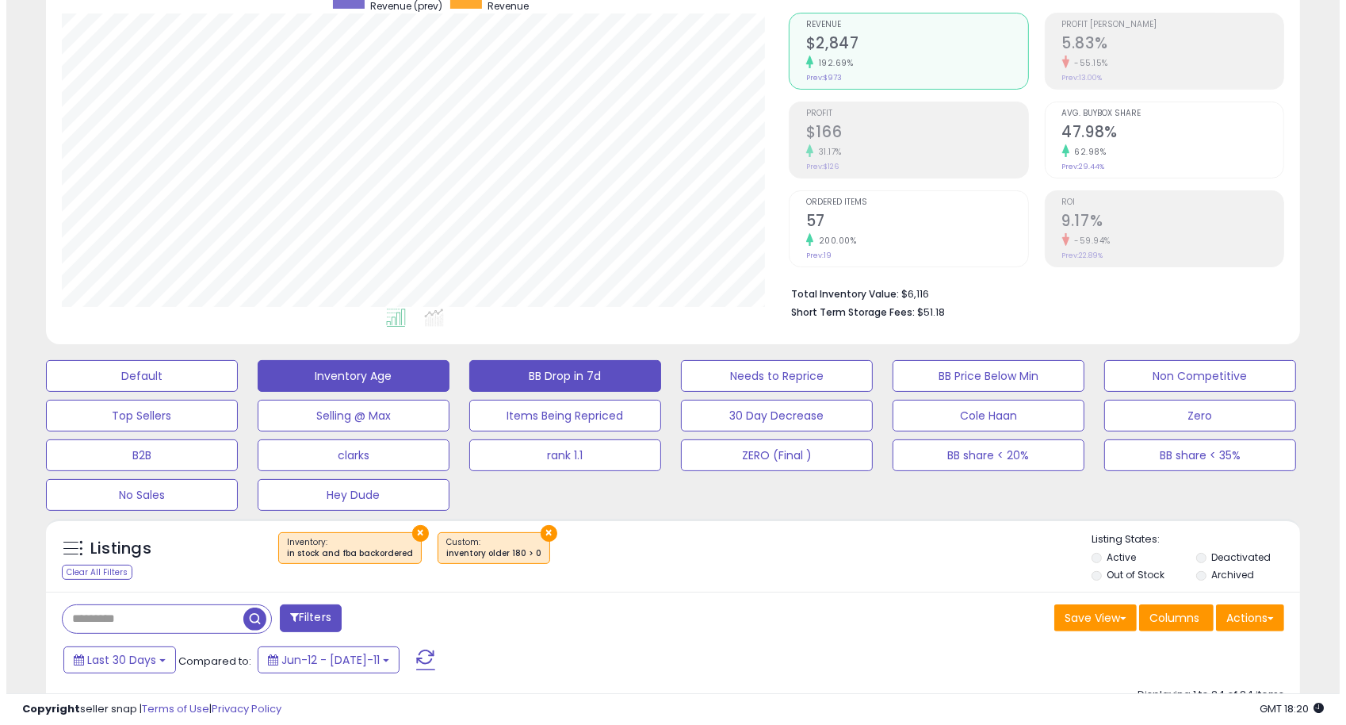
scroll to position [176, 0]
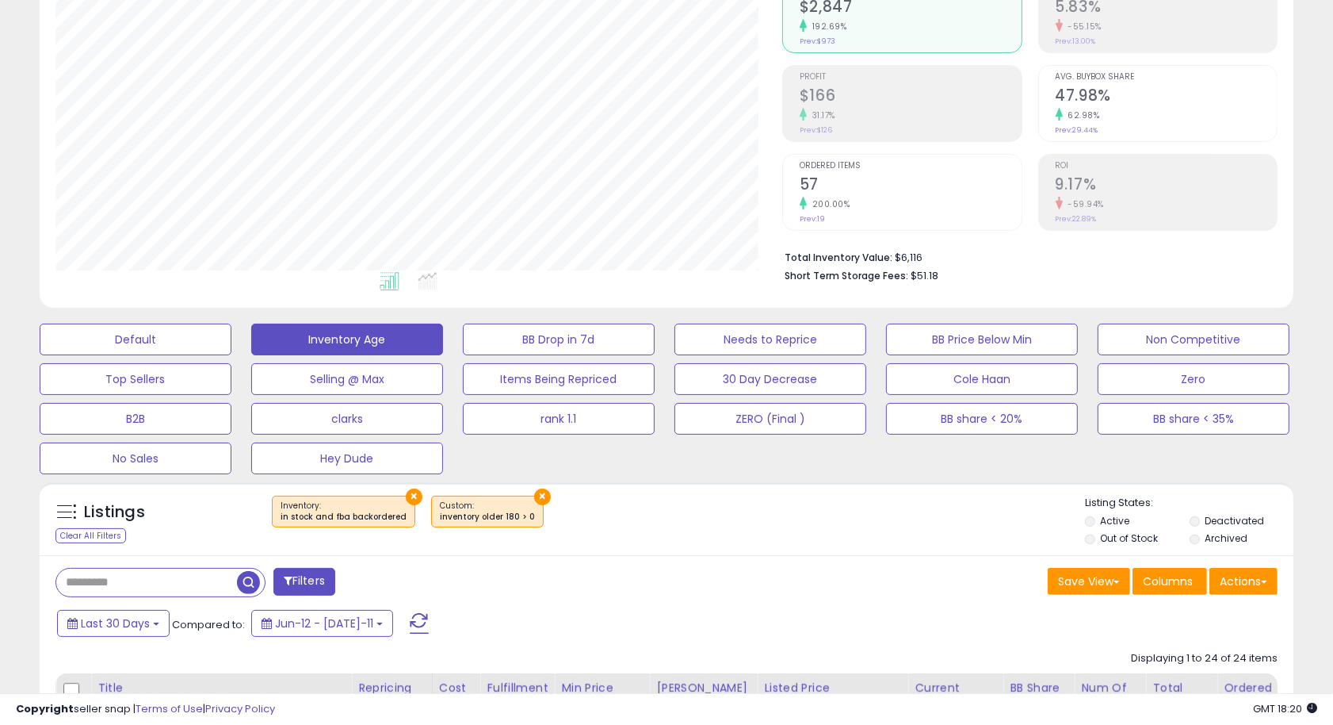
click at [534, 495] on button "×" at bounding box center [542, 496] width 17 height 17
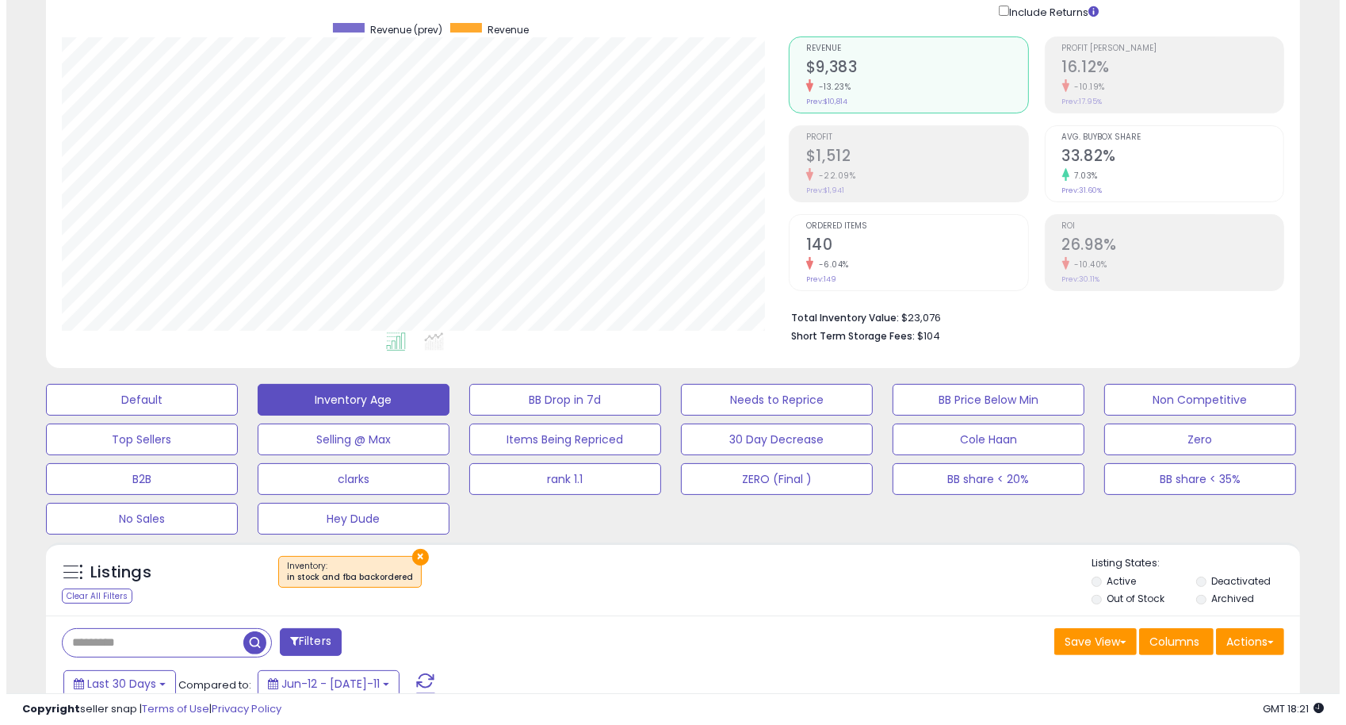
scroll to position [0, 0]
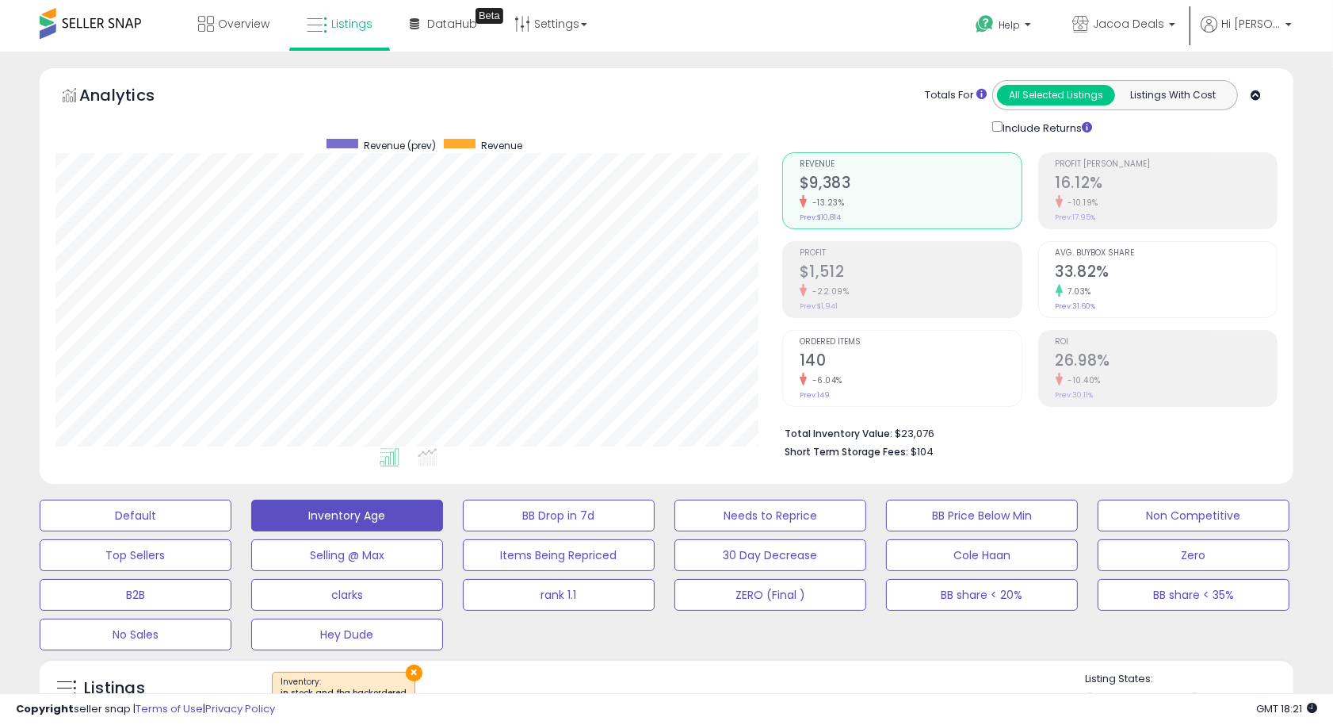
click at [1123, 375] on div "-10.40%" at bounding box center [1167, 380] width 222 height 15
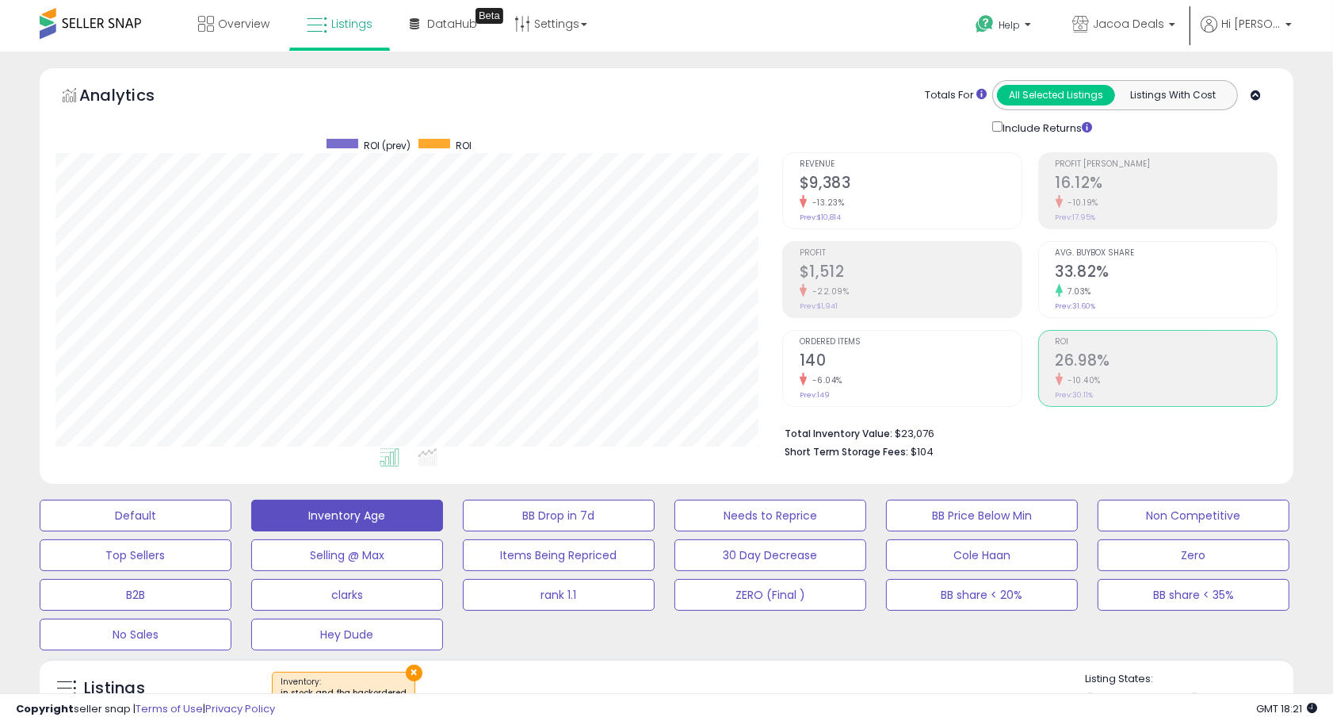
click at [117, 25] on span at bounding box center [90, 23] width 101 height 31
